Goal: Book appointment/travel/reservation

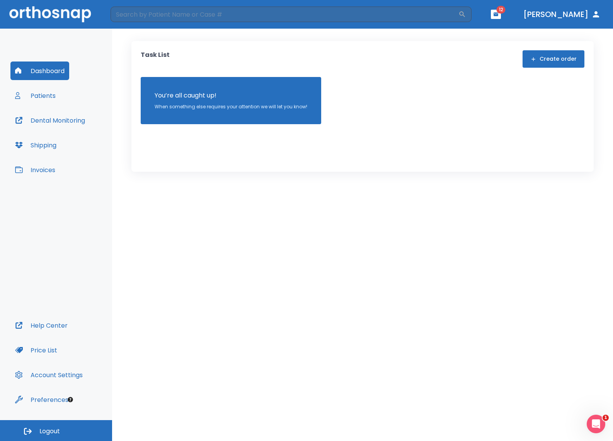
click at [47, 99] on button "Patients" at bounding box center [35, 95] width 50 height 19
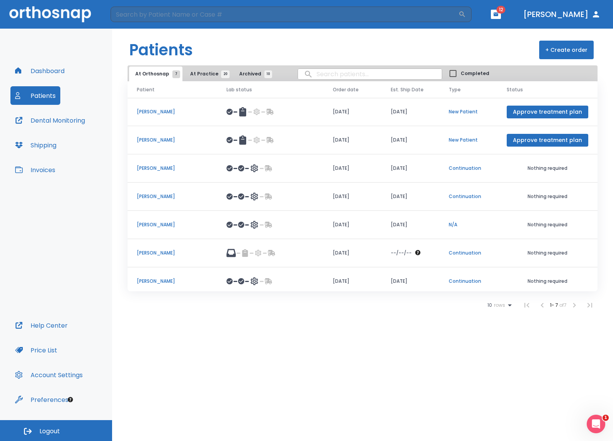
click at [163, 114] on p "[PERSON_NAME]" at bounding box center [172, 111] width 71 height 7
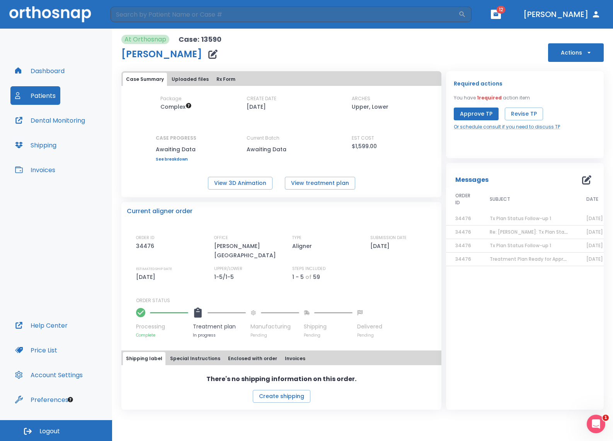
click at [597, 54] on button "Actions" at bounding box center [576, 52] width 56 height 19
click at [500, 46] on div at bounding box center [306, 220] width 613 height 441
click at [583, 48] on button "Actions" at bounding box center [576, 52] width 56 height 19
click at [583, 154] on p "Schedule consult" at bounding box center [575, 152] width 41 height 7
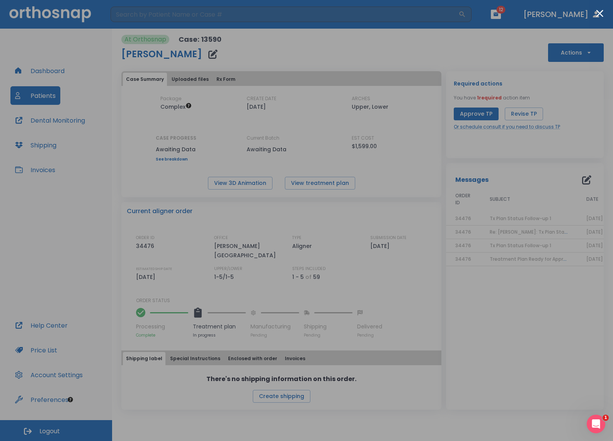
click at [531, 145] on div at bounding box center [306, 220] width 613 height 441
